Goal: Transaction & Acquisition: Book appointment/travel/reservation

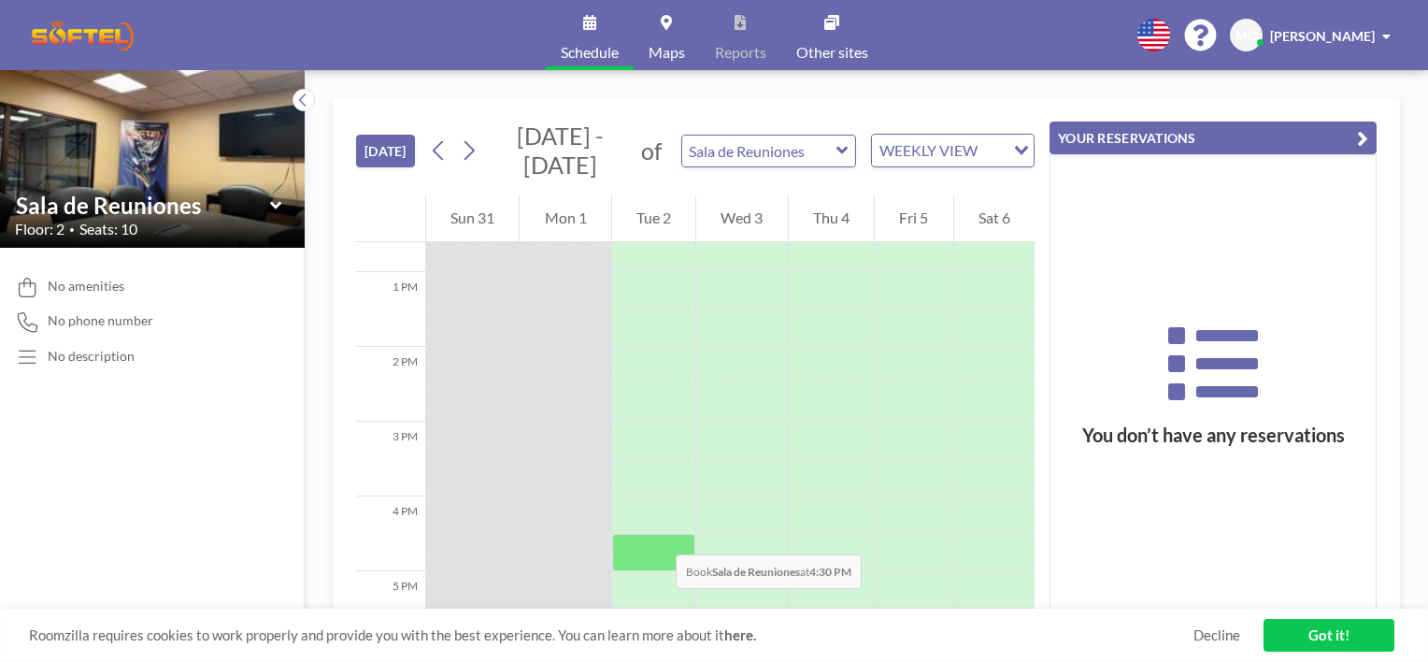
scroll to position [966, 0]
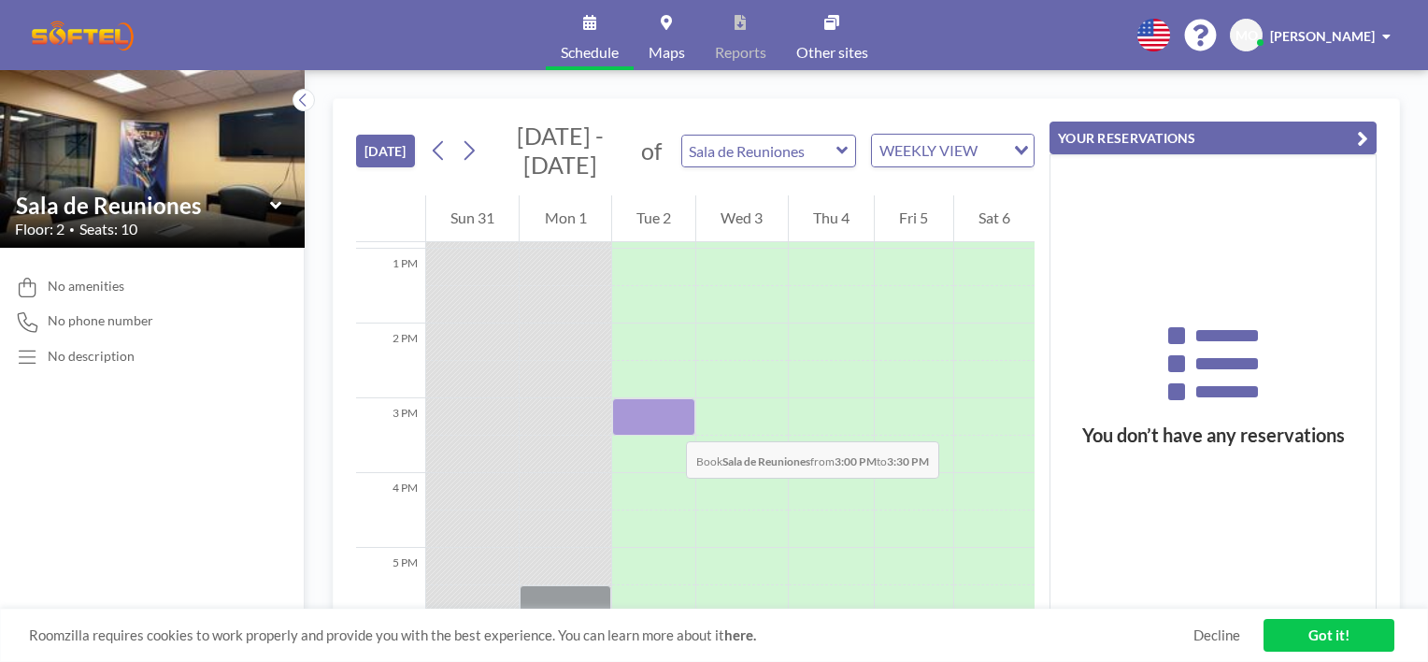
click at [667, 423] on div at bounding box center [653, 416] width 83 height 37
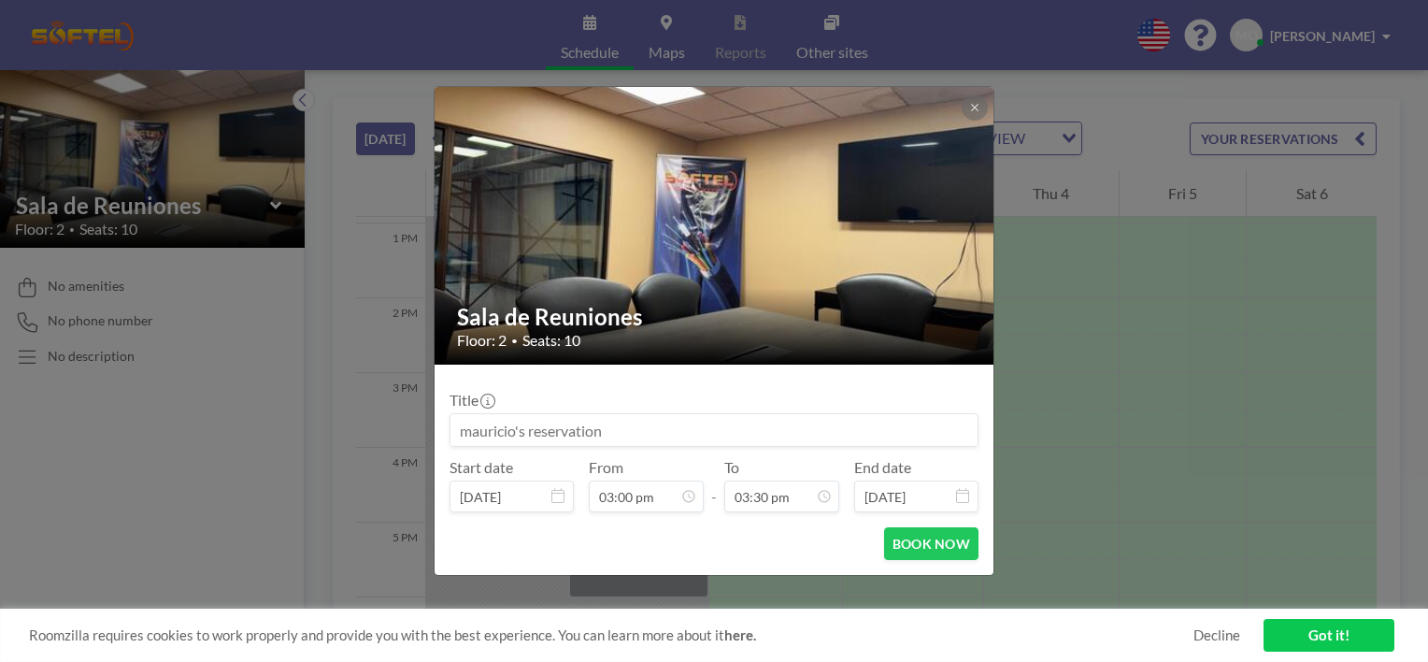
click at [660, 423] on input at bounding box center [714, 430] width 527 height 32
click at [542, 425] on input "Reunion operativa" at bounding box center [714, 430] width 527 height 32
click at [497, 427] on input "Reunion operativa" at bounding box center [714, 430] width 527 height 32
click at [590, 430] on input "Reunión operativa" at bounding box center [714, 430] width 527 height 32
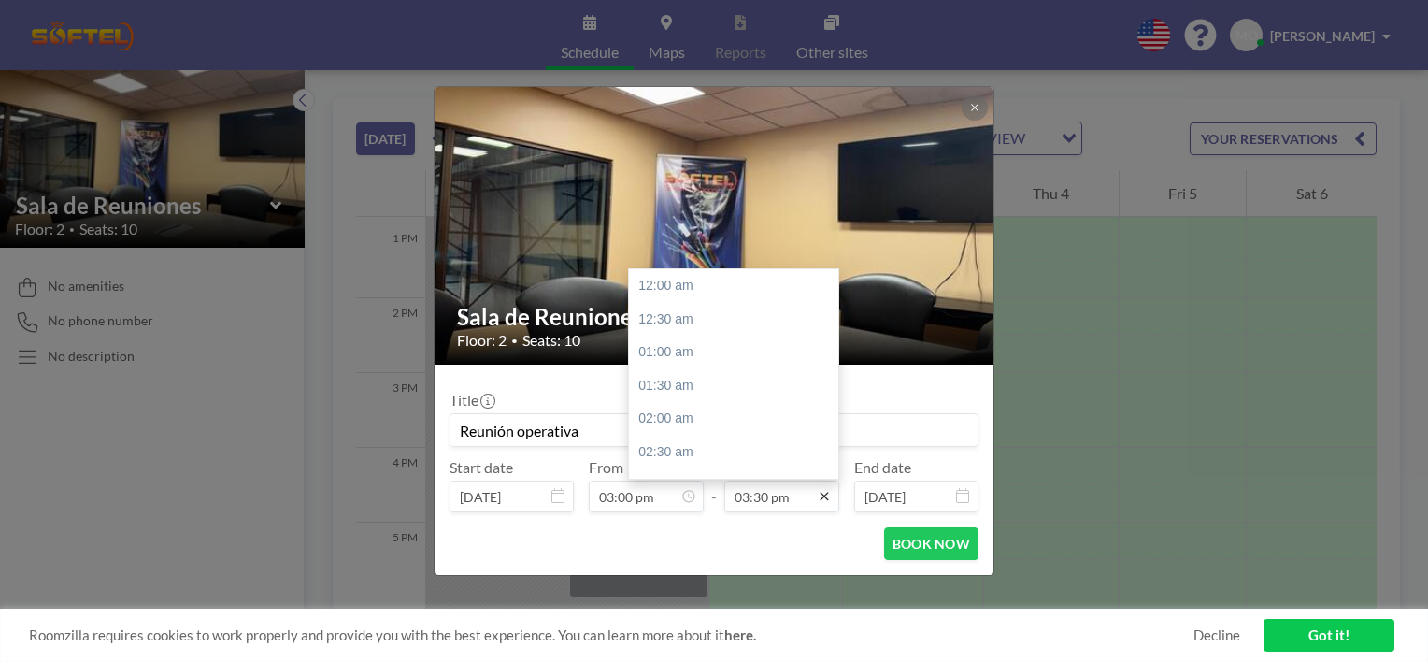
scroll to position [1032, 0]
click at [825, 501] on icon at bounding box center [824, 496] width 15 height 15
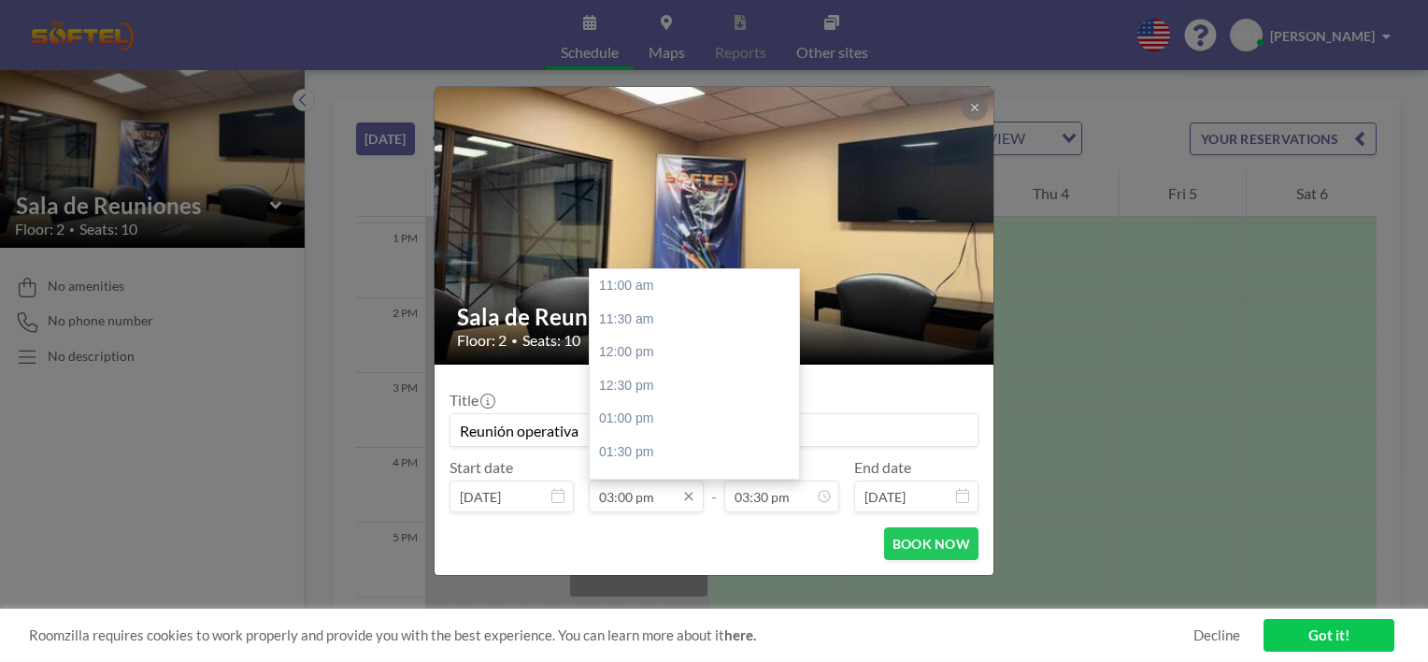
scroll to position [265, 0]
click at [624, 498] on input "03:00 pm" at bounding box center [646, 497] width 115 height 32
click at [634, 285] on div "03:00 pm" at bounding box center [699, 287] width 219 height 34
type input "Reunión operativa"
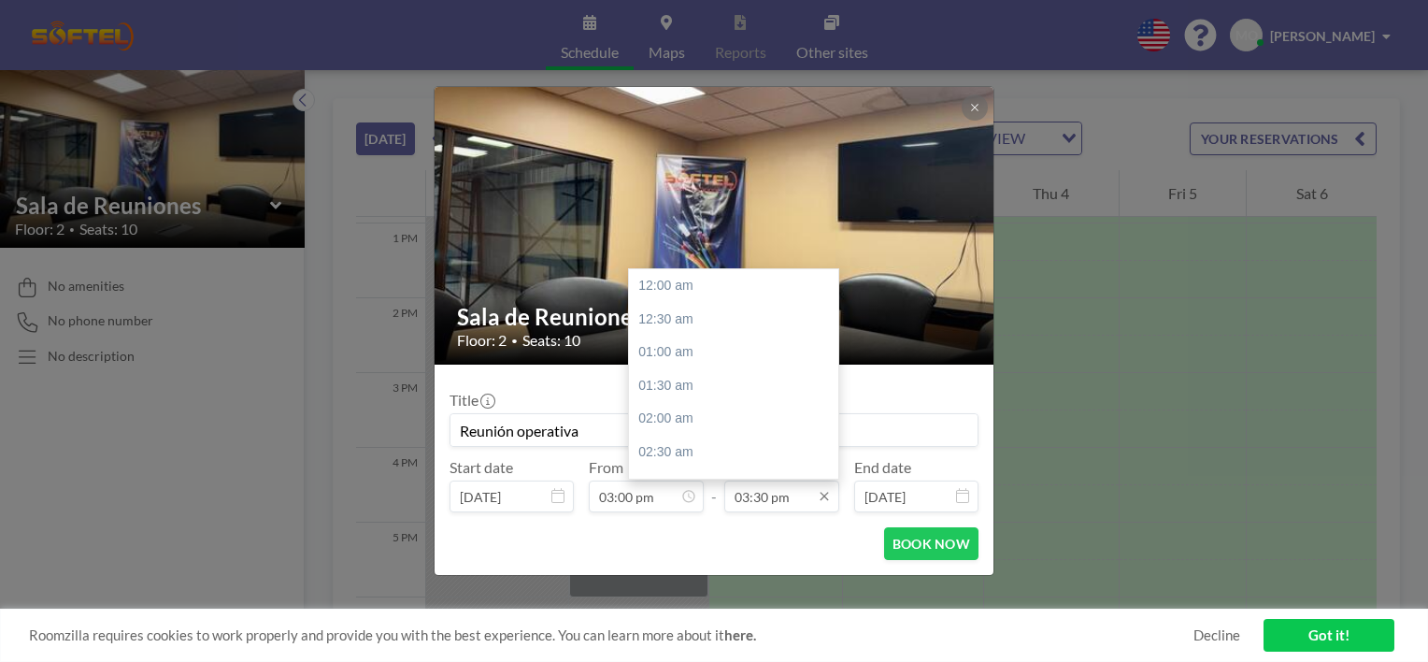
scroll to position [1032, 0]
click at [792, 503] on input "03:30 pm" at bounding box center [782, 497] width 115 height 32
click at [662, 391] on div "05:00 pm" at bounding box center [738, 385] width 219 height 34
type input "05:00 pm"
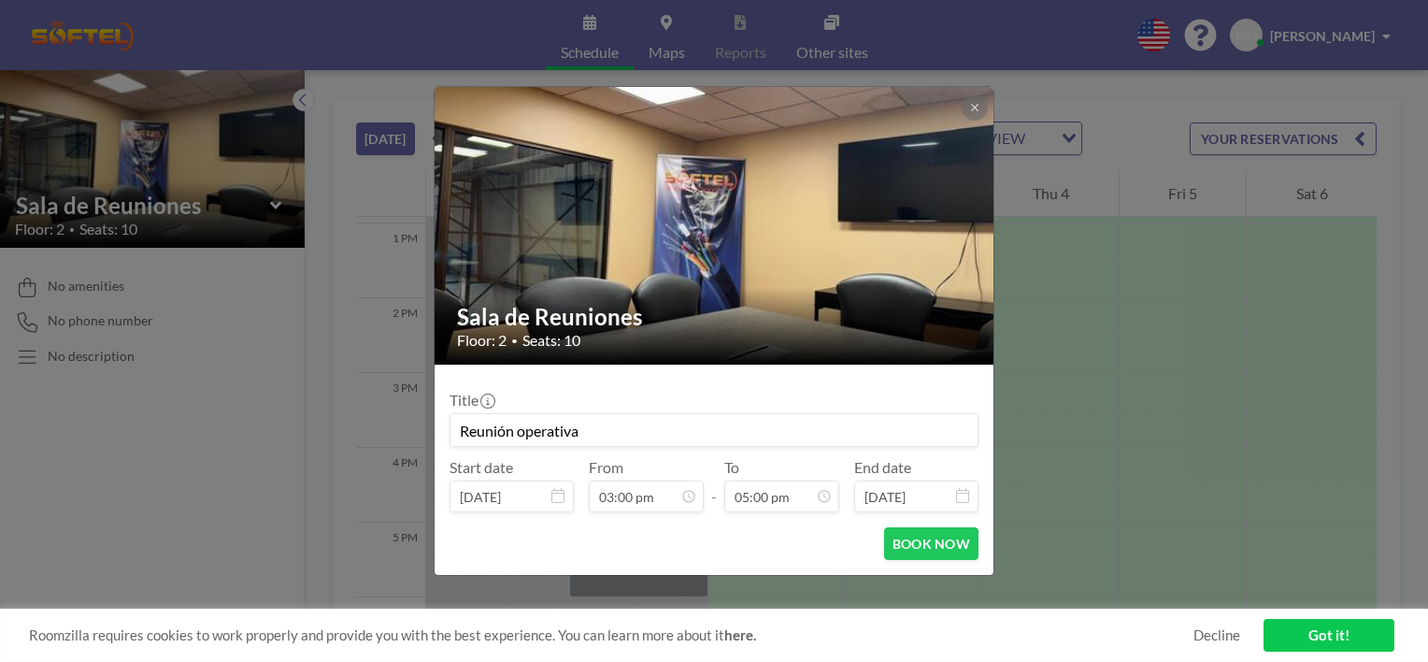
scroll to position [1131, 0]
click at [946, 547] on button "BOOK NOW" at bounding box center [931, 543] width 94 height 33
